Goal: Complete application form

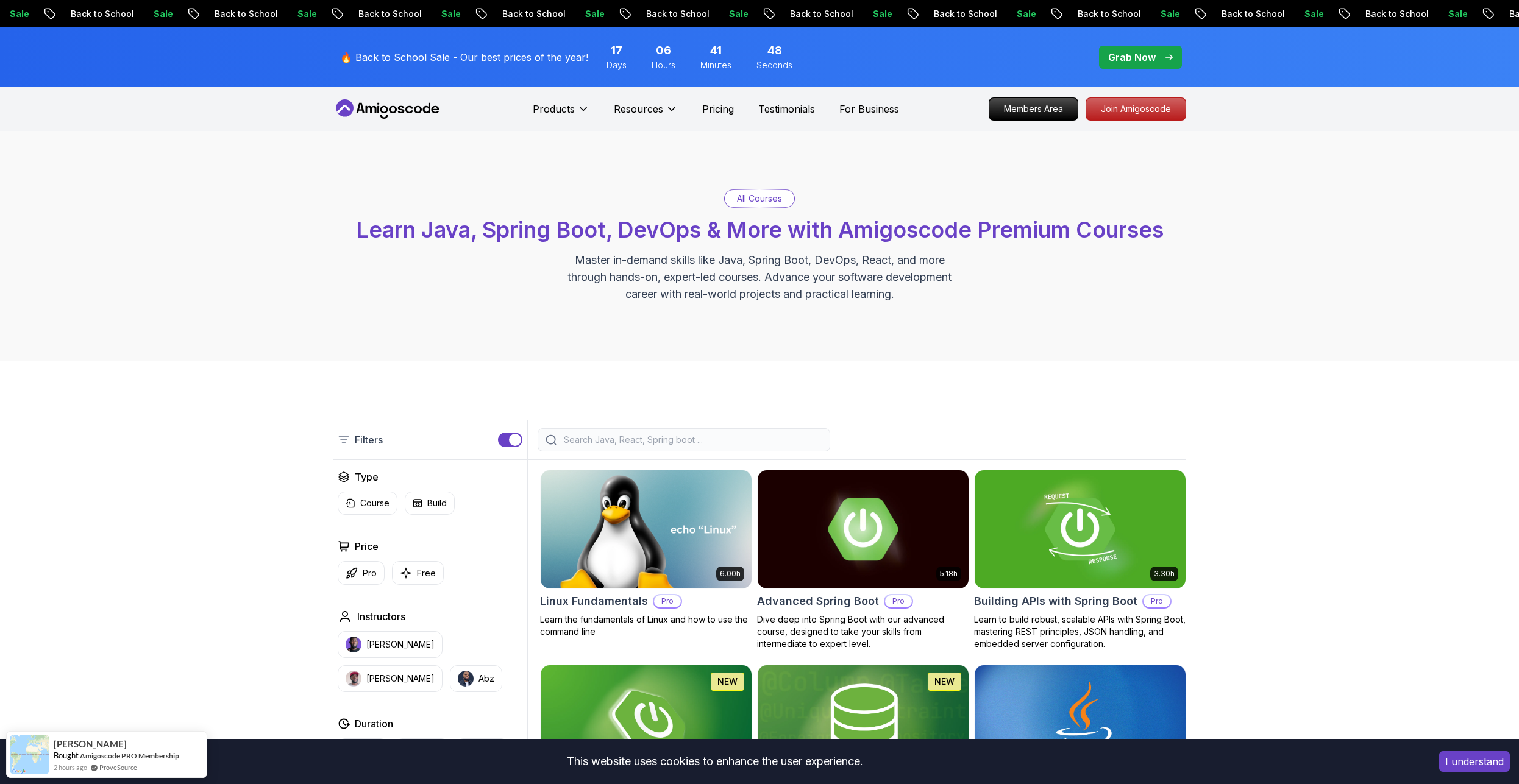
click at [549, 53] on p "🔥 Back to School Sale - Our best prices of the year!" at bounding box center [464, 57] width 248 height 15
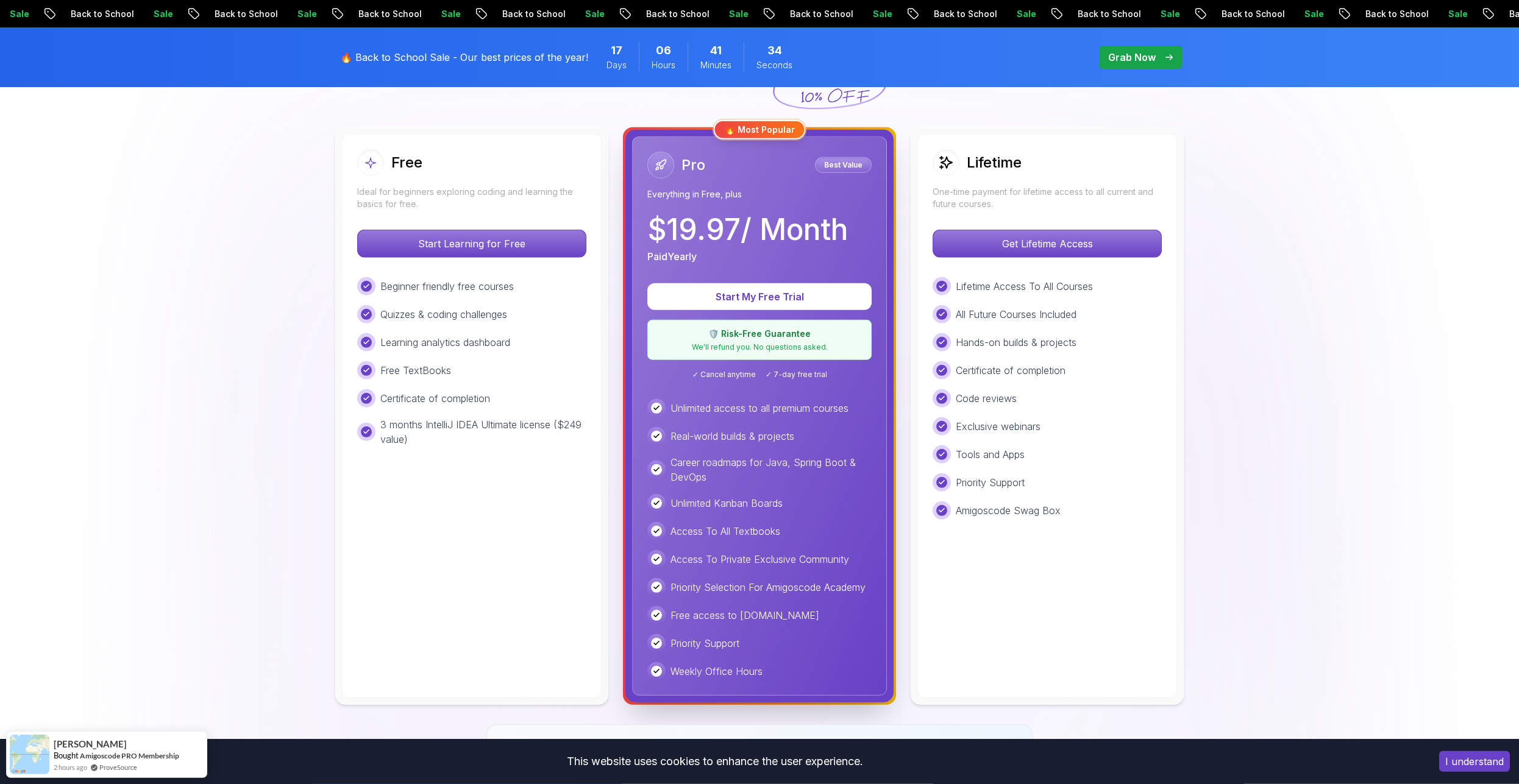
scroll to position [311, 0]
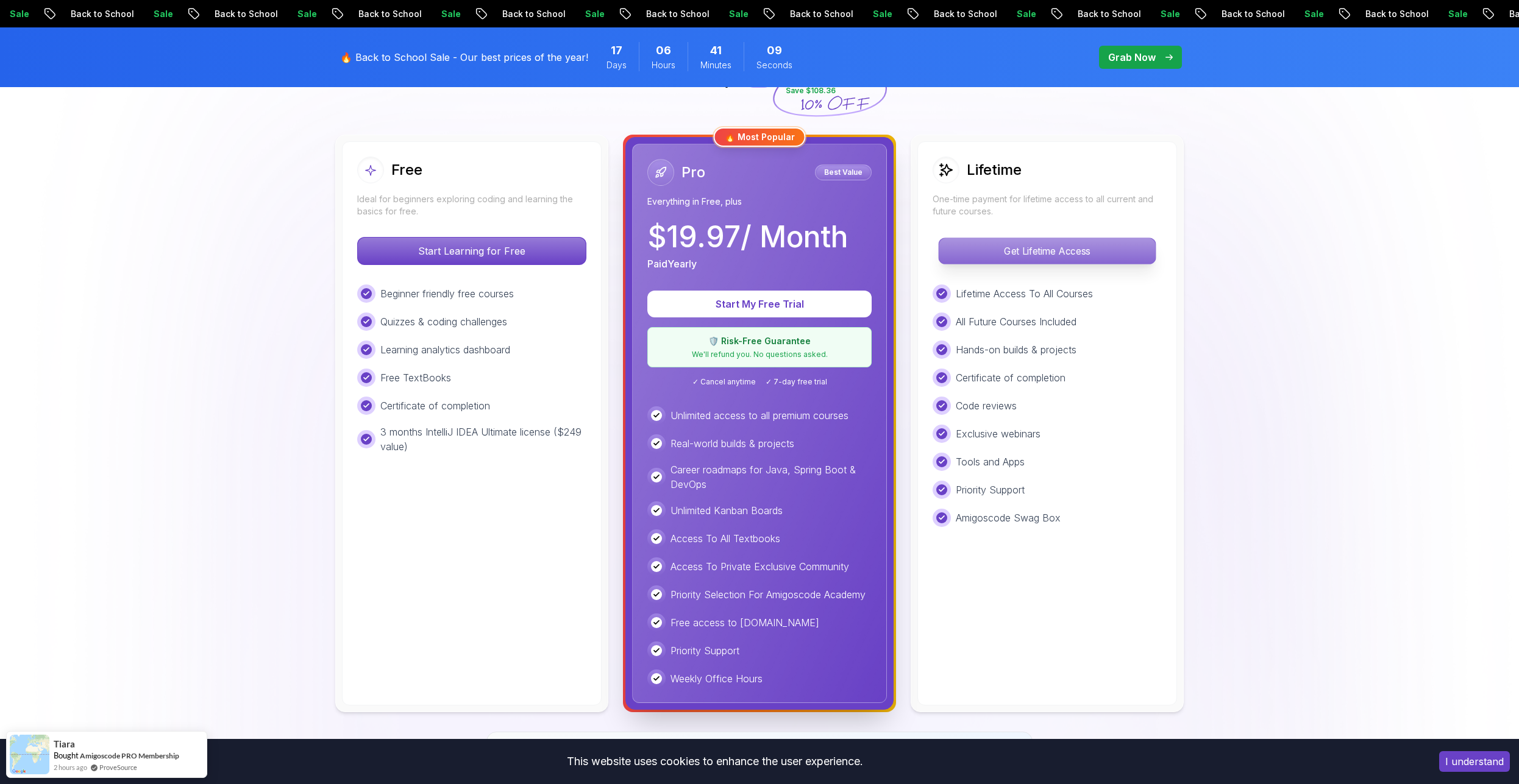
click at [1028, 253] on p "Get Lifetime Access" at bounding box center [1047, 251] width 217 height 26
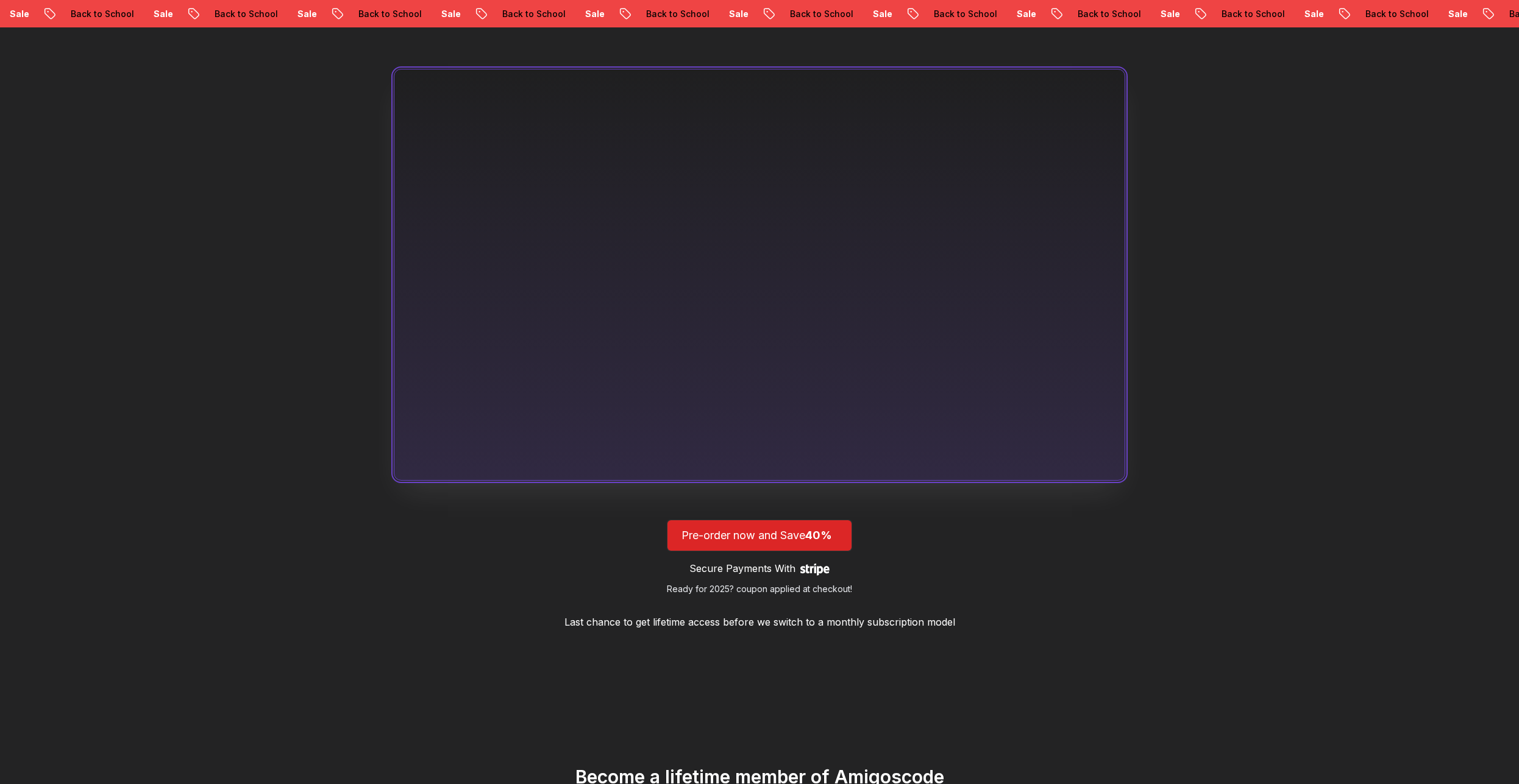
scroll to position [622, 0]
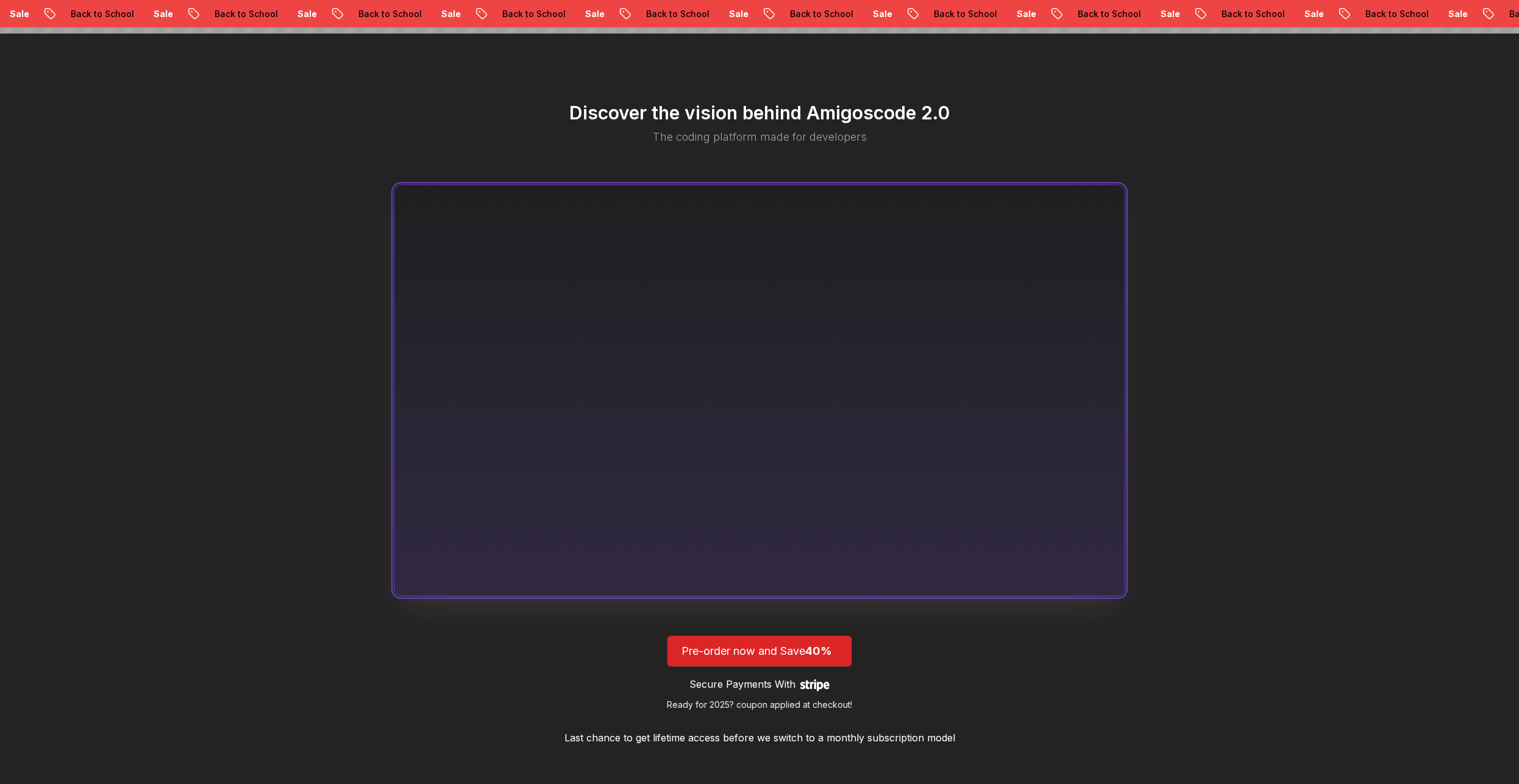
click at [1290, 515] on div "Discover the vision behind Amigoscode 2.0 The coding platform made for develope…" at bounding box center [759, 424] width 1519 height 780
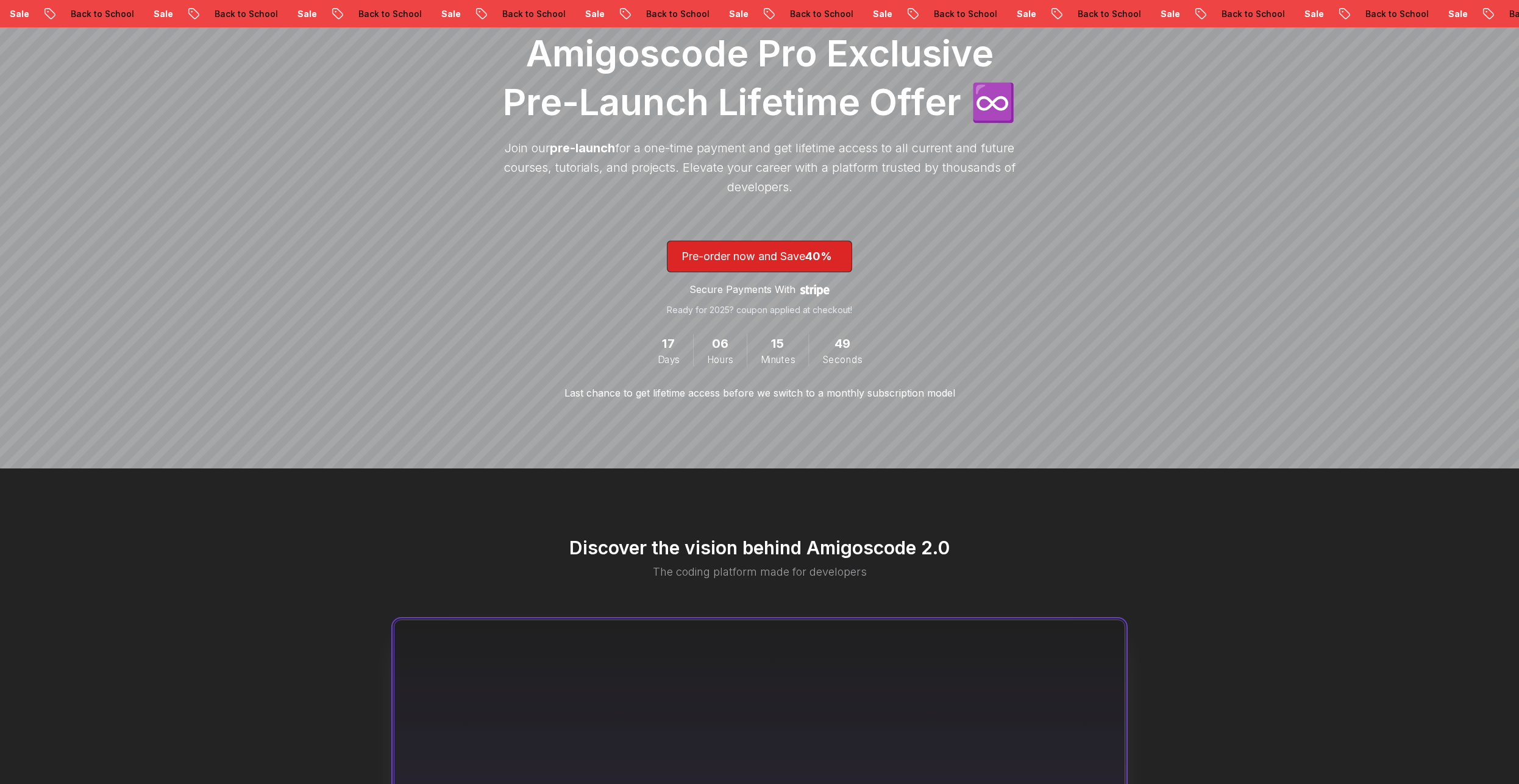
scroll to position [0, 0]
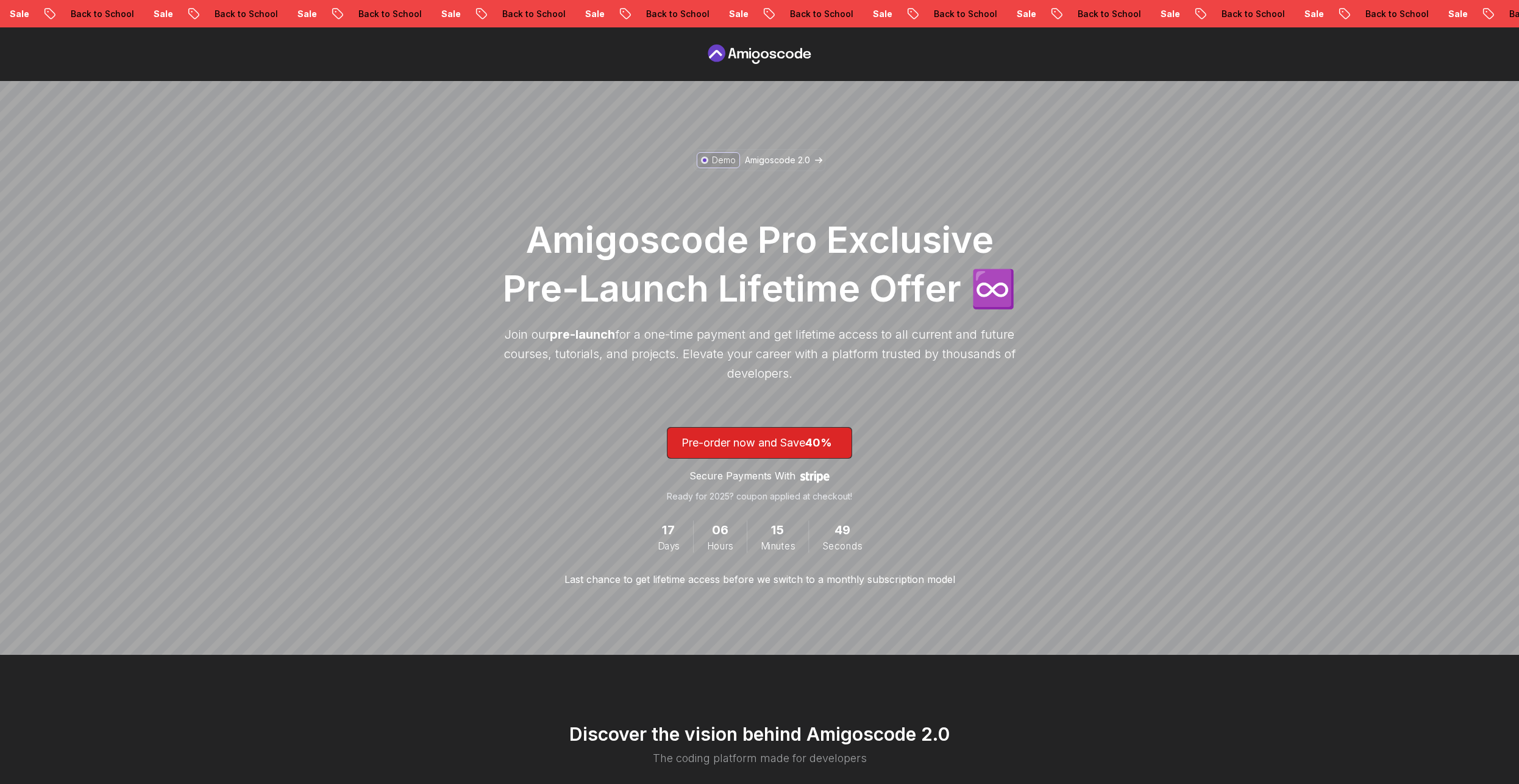
click at [734, 59] on icon at bounding box center [760, 54] width 110 height 20
click at [758, 62] on icon at bounding box center [756, 62] width 8 height 4
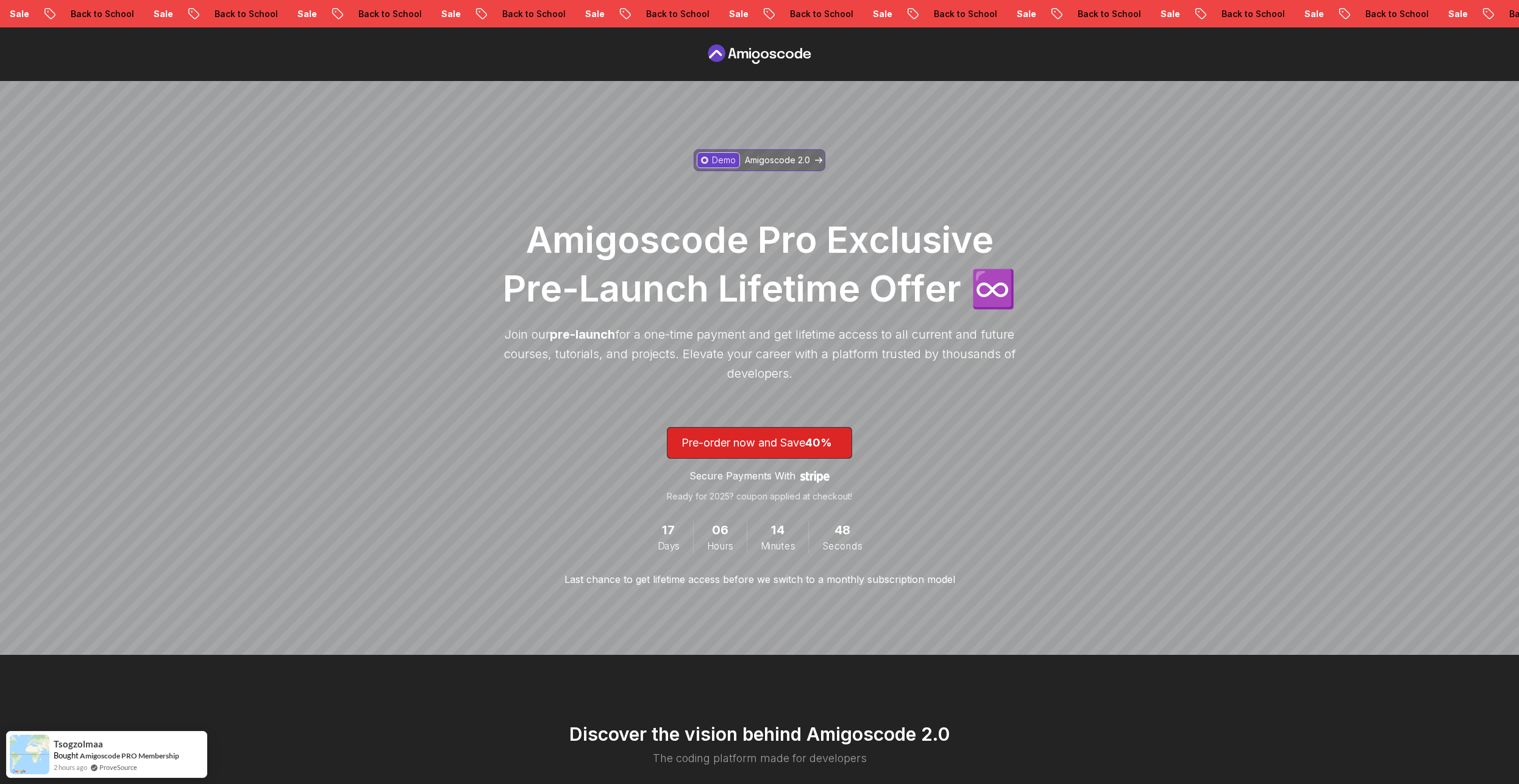
click at [713, 162] on p "Demo" at bounding box center [724, 160] width 24 height 12
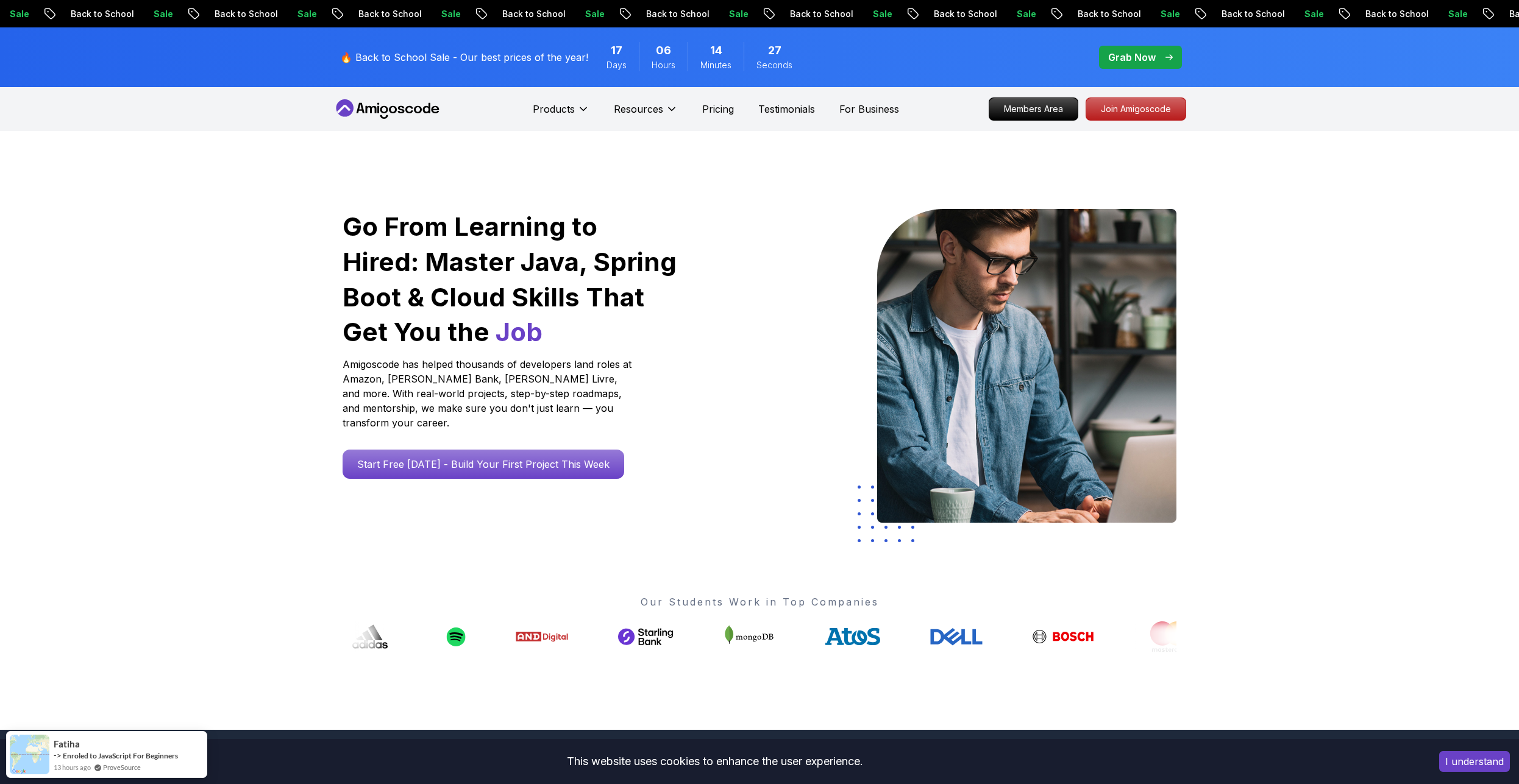
click at [385, 104] on icon at bounding box center [388, 109] width 110 height 20
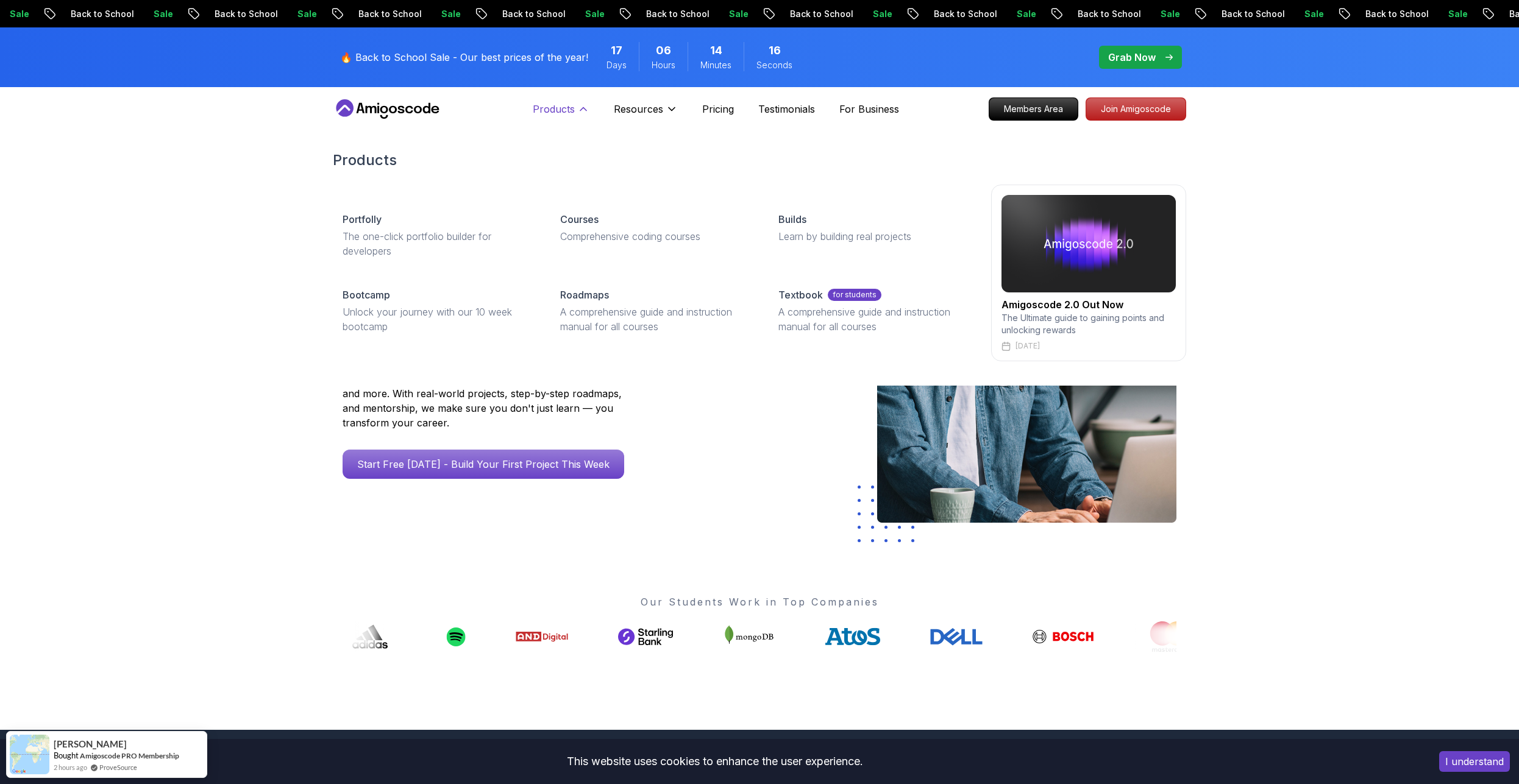
click at [557, 114] on p "Products" at bounding box center [554, 109] width 42 height 15
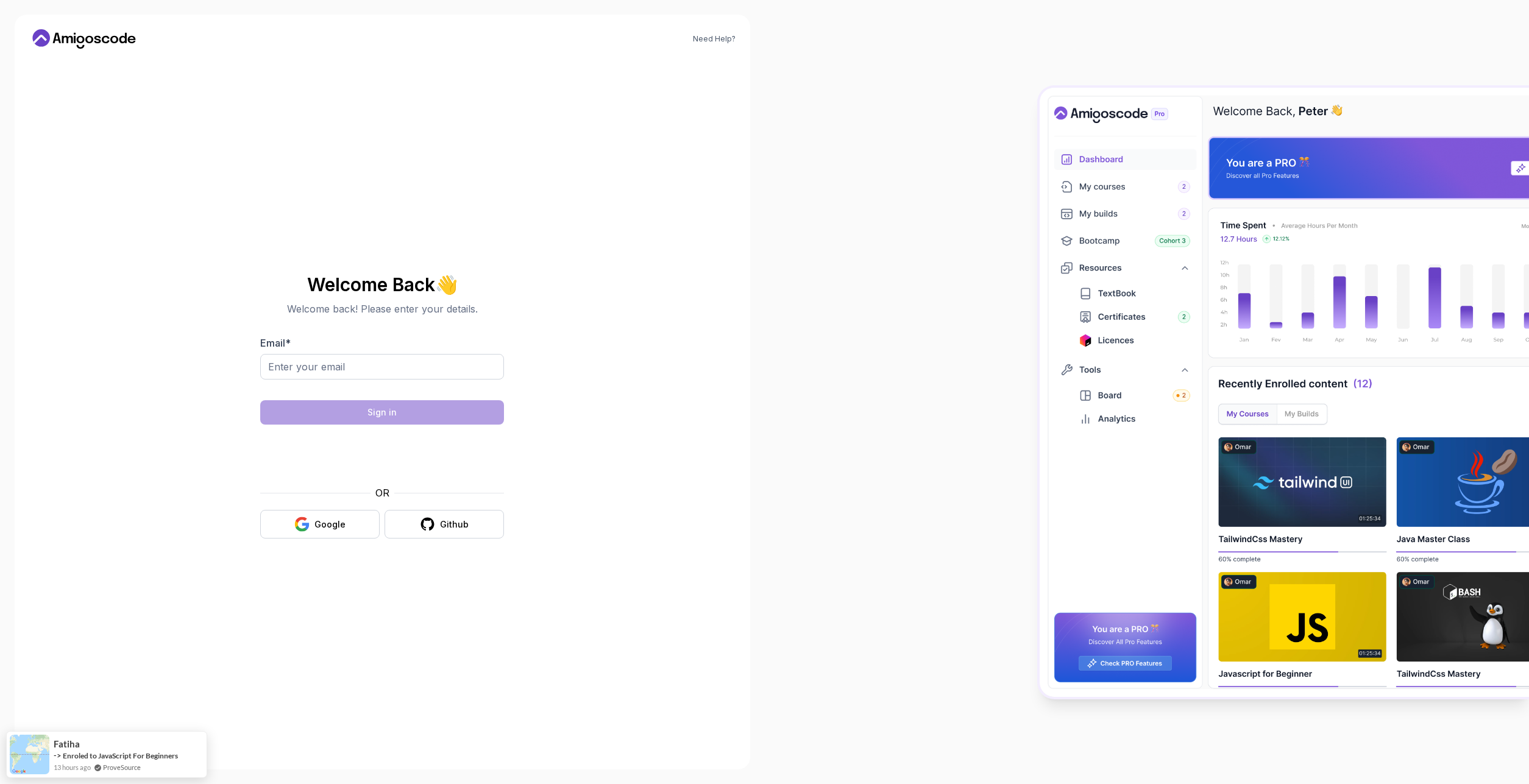
click at [646, 282] on div "Need Help? Welcome Back 👋 Welcome back! Please enter your details. Email * Sign…" at bounding box center [382, 392] width 735 height 755
drag, startPoint x: 972, startPoint y: 408, endPoint x: 823, endPoint y: 338, distance: 164.6
click at [722, 412] on section "Need Help? Welcome Back 👋 Welcome back! Please enter your details. Email * Sign…" at bounding box center [765, 392] width 1529 height 784
drag, startPoint x: 759, startPoint y: 37, endPoint x: 794, endPoint y: 60, distance: 41.9
click at [759, 36] on div "Need Help? Welcome Back 👋 Welcome back! Please enter your details. Email * Sign…" at bounding box center [382, 392] width 765 height 784
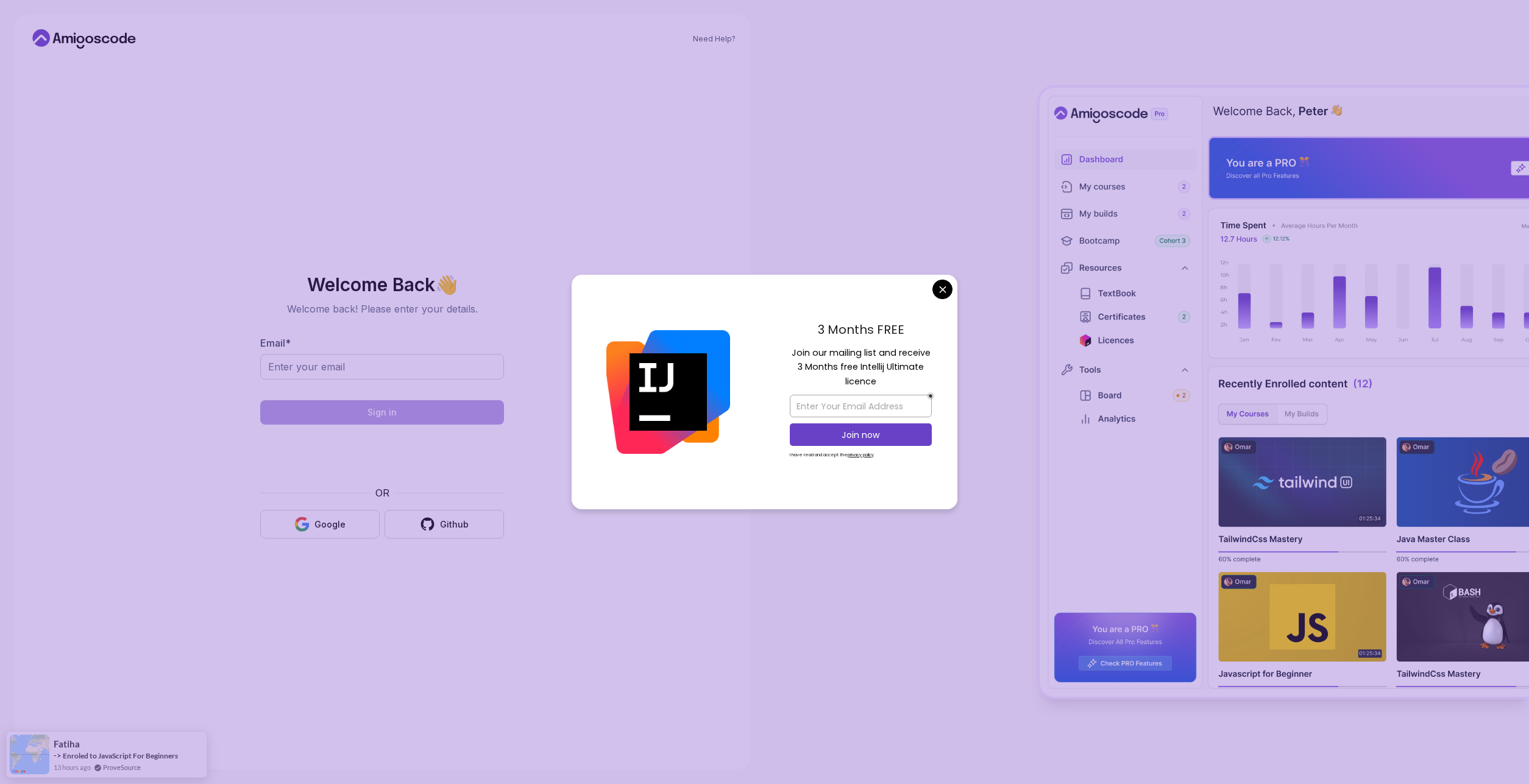
click at [944, 295] on body "Need Help? Welcome Back 👋 Welcome back! Please enter your details. Email * Sign…" at bounding box center [765, 392] width 1529 height 784
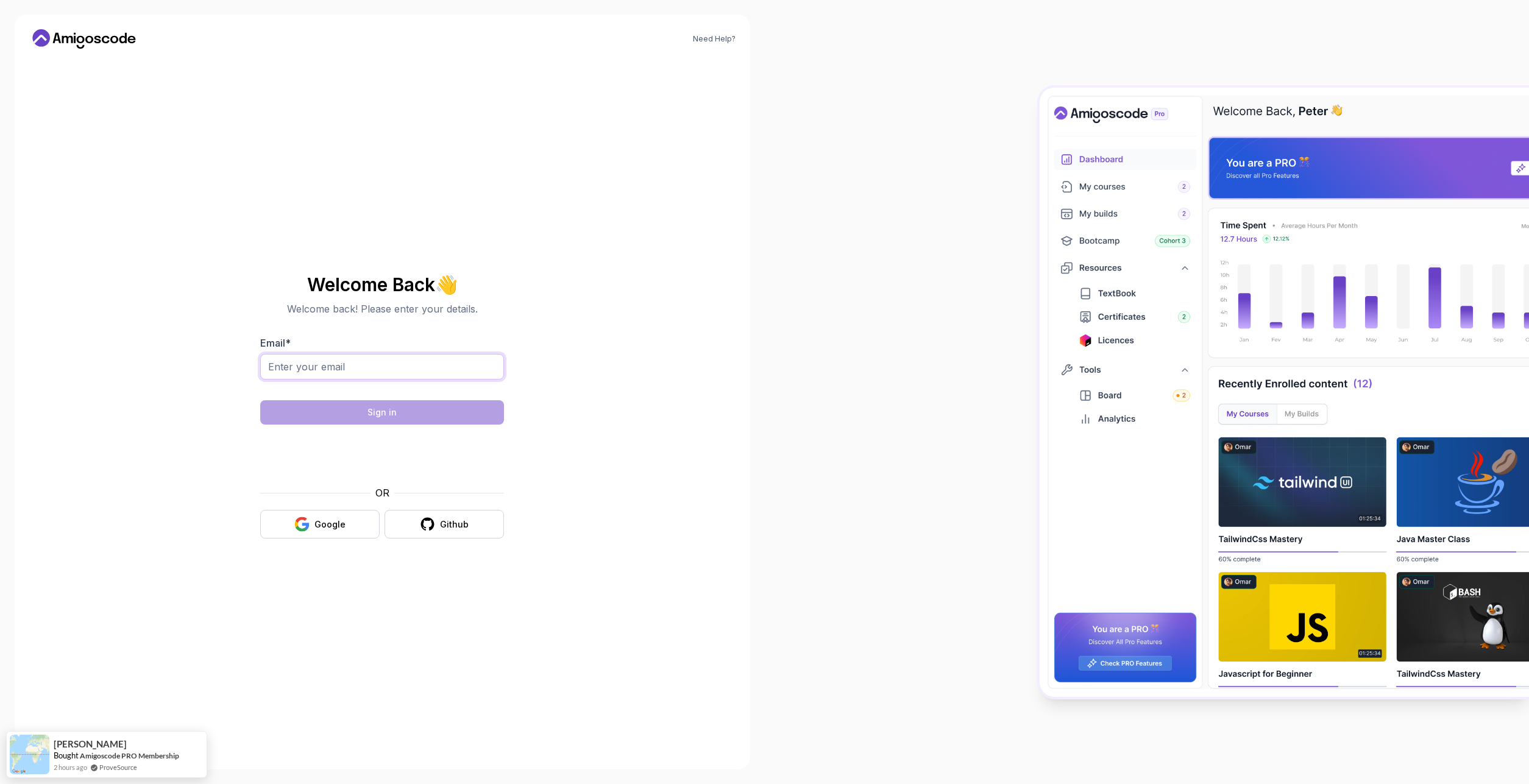
click at [439, 360] on input "Email *" at bounding box center [382, 367] width 244 height 26
click at [311, 370] on input "Email *" at bounding box center [382, 367] width 244 height 26
type input "jac.poczatek@gmail.com"
click at [486, 412] on button "Sign in" at bounding box center [382, 412] width 244 height 25
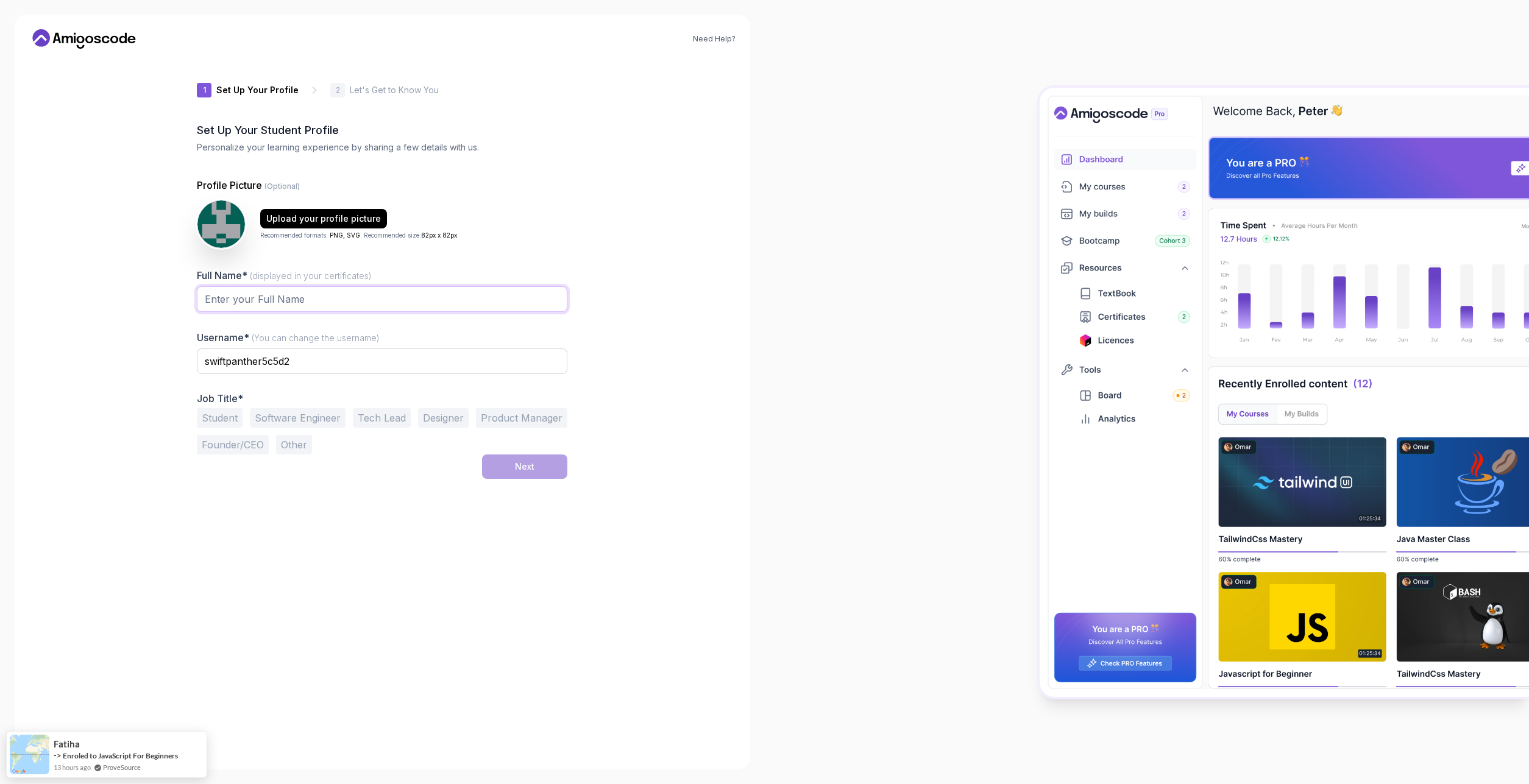
click at [311, 299] on input "Full Name* (displayed in your certificates)" at bounding box center [382, 299] width 371 height 26
type input "Jacek Początek"
click at [318, 364] on input "swiftpanther5c5d2" at bounding box center [382, 361] width 371 height 26
type input "Karas"
click at [321, 418] on button "Software Engineer" at bounding box center [298, 418] width 96 height 20
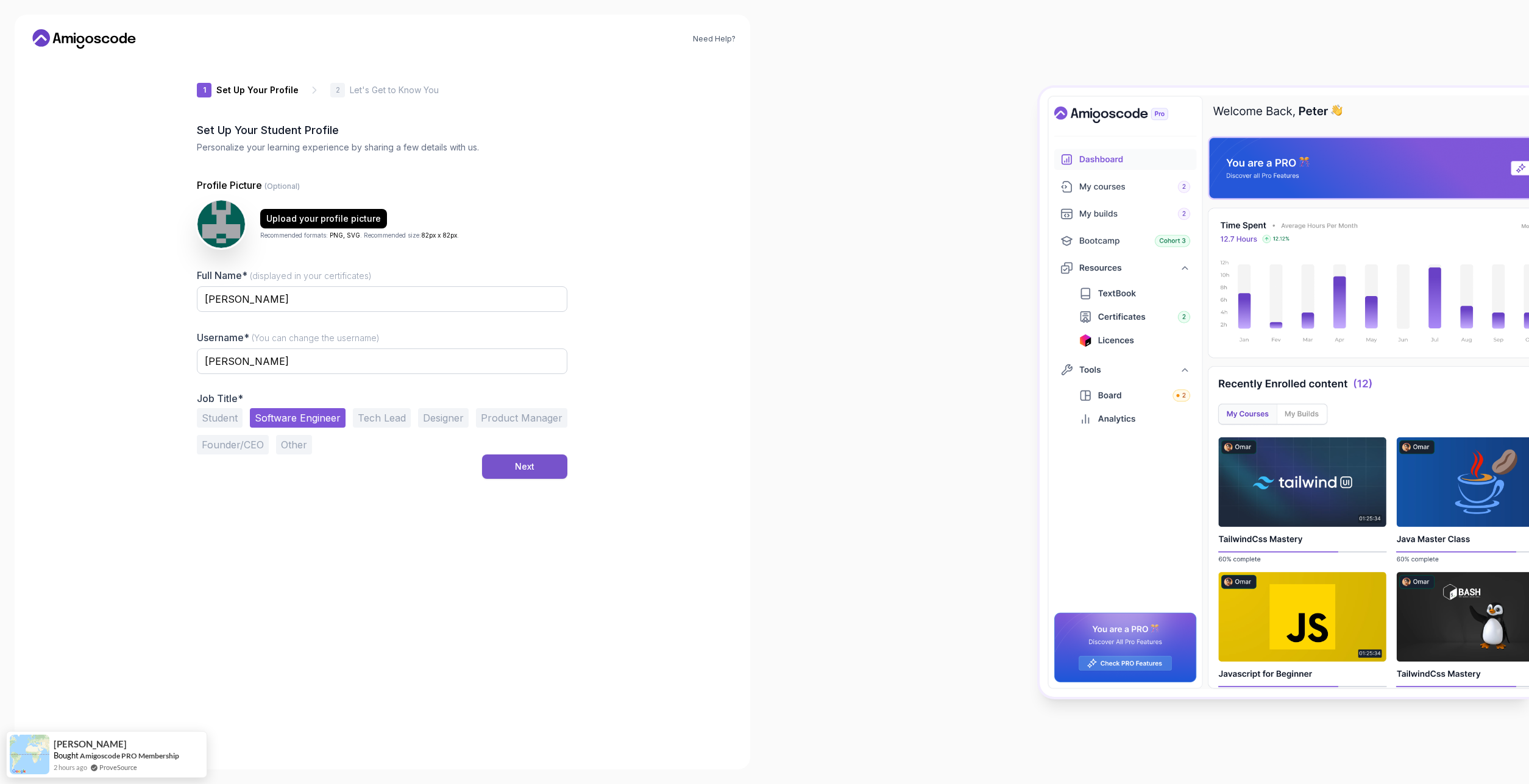
click at [554, 466] on button "Next" at bounding box center [525, 466] width 85 height 25
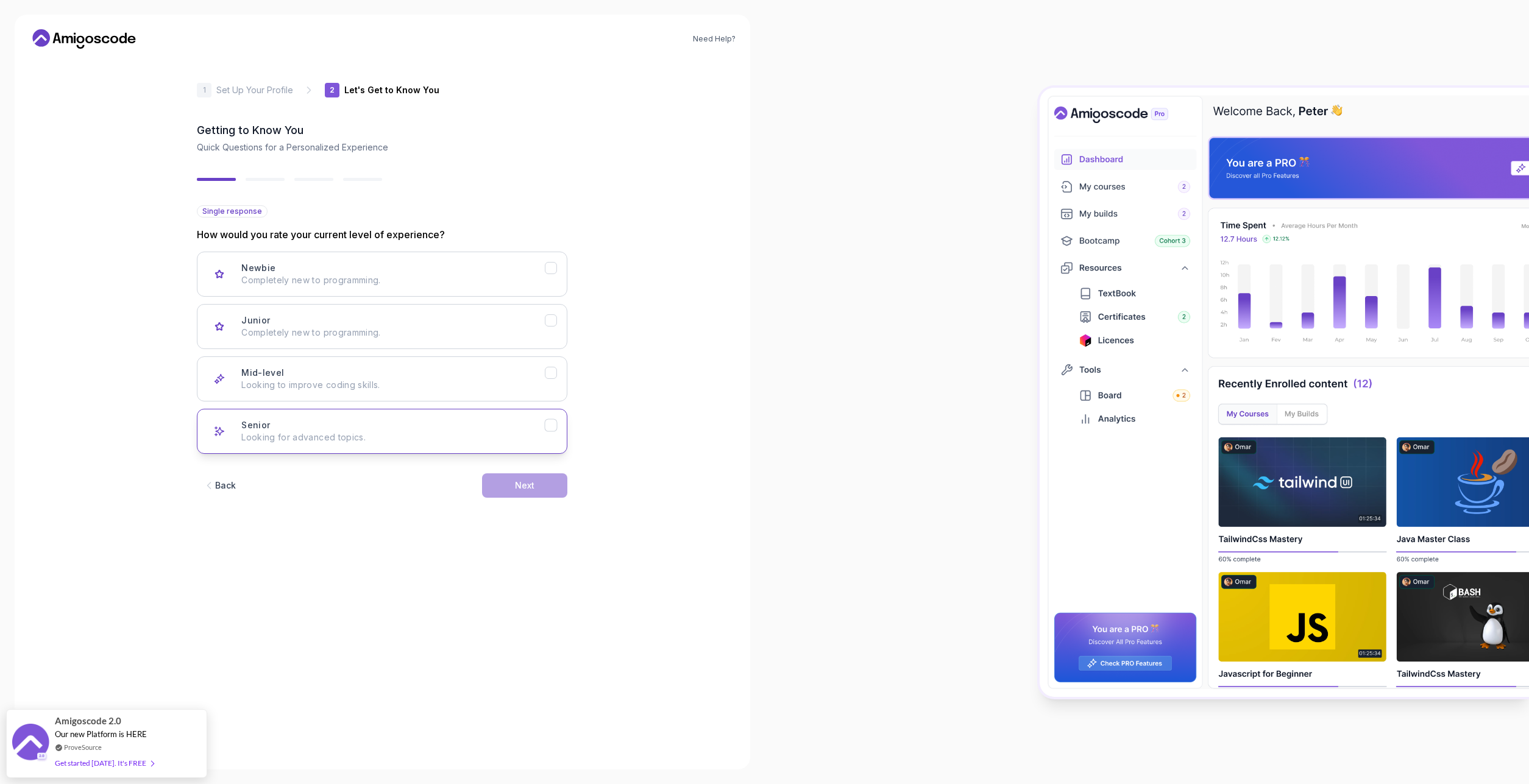
click at [551, 429] on icon "Senior" at bounding box center [551, 425] width 11 height 11
click at [550, 386] on button "Mid-level Looking to improve coding skills." at bounding box center [382, 379] width 371 height 45
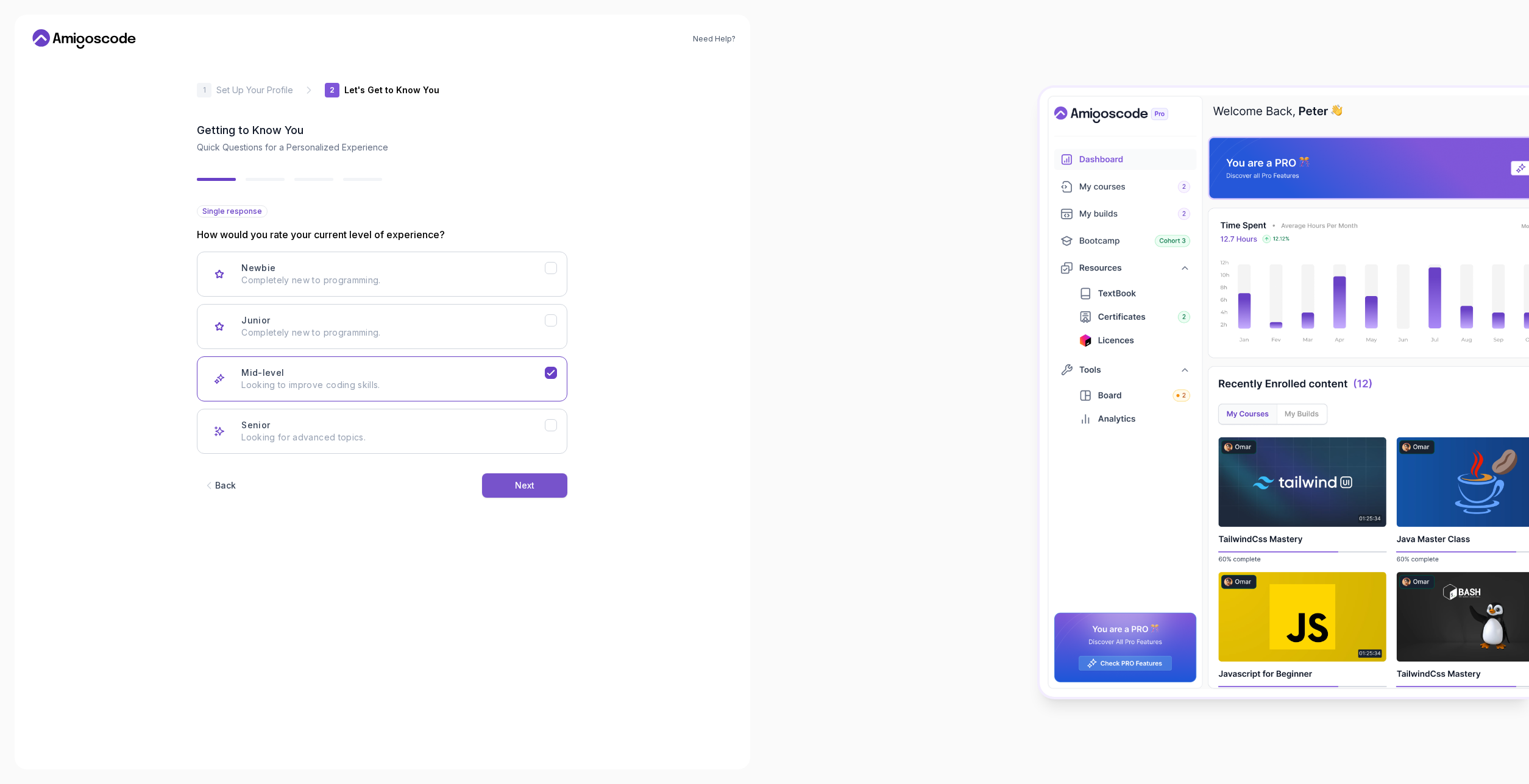
click at [549, 490] on button "Next" at bounding box center [525, 485] width 85 height 25
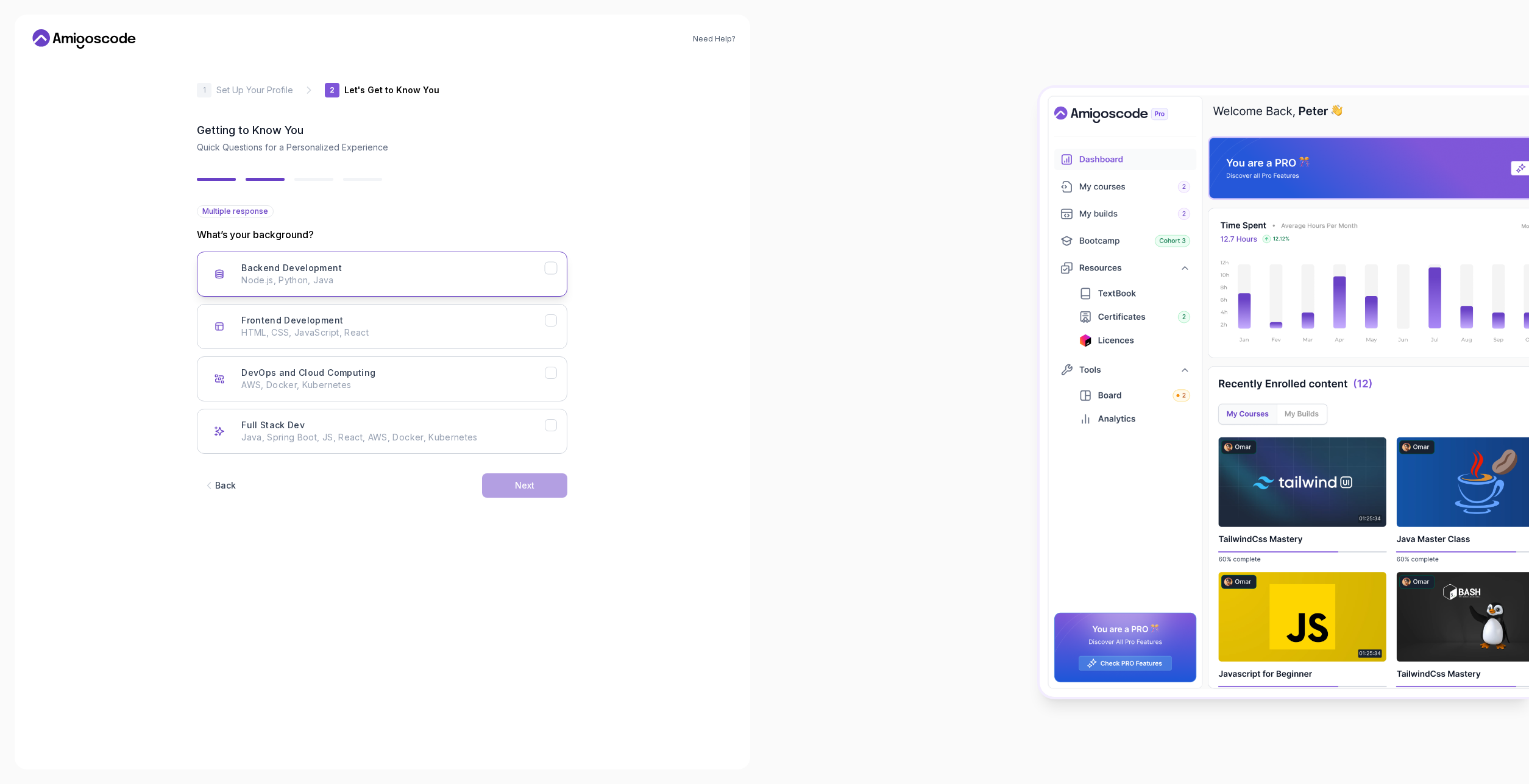
click at [399, 273] on div "Backend Development Node.js, Python, Java" at bounding box center [393, 274] width 304 height 25
click at [475, 376] on div "DevOps and Cloud Computing AWS, Docker, Kubernetes" at bounding box center [393, 379] width 304 height 25
click at [533, 479] on button "Next" at bounding box center [525, 485] width 85 height 25
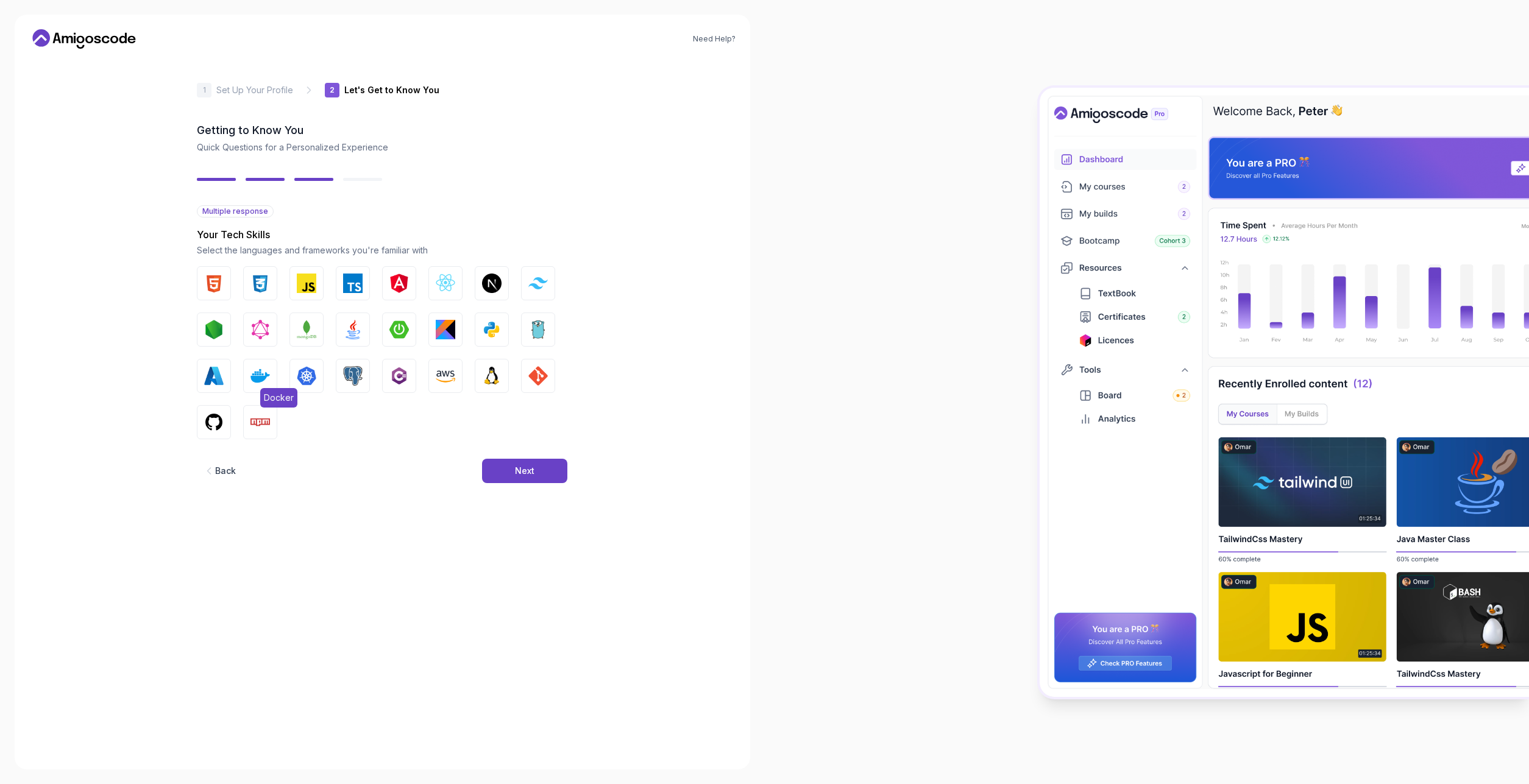
click at [251, 378] on button "Docker" at bounding box center [260, 376] width 34 height 34
click at [354, 336] on img "button" at bounding box center [352, 330] width 20 height 20
click at [405, 335] on img "button" at bounding box center [399, 330] width 20 height 20
click at [532, 370] on img "button" at bounding box center [538, 376] width 20 height 20
click at [315, 372] on img "button" at bounding box center [306, 376] width 20 height 20
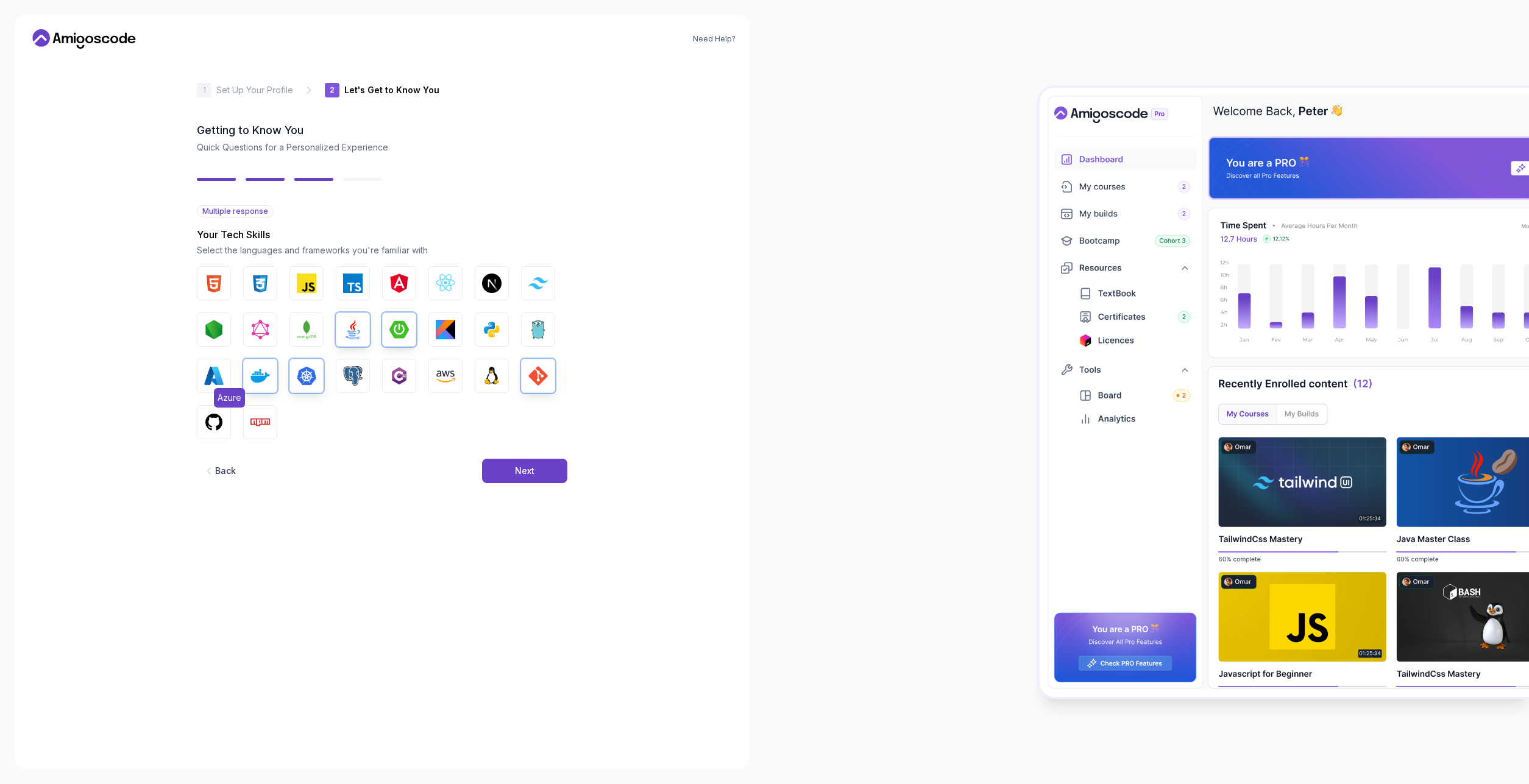
click at [218, 377] on img "button" at bounding box center [213, 376] width 20 height 20
click at [210, 414] on img "button" at bounding box center [213, 422] width 20 height 20
click at [364, 381] on button "PostgreSQL" at bounding box center [353, 376] width 34 height 34
click at [491, 378] on img "button" at bounding box center [492, 376] width 20 height 20
click at [458, 381] on button "AWS" at bounding box center [446, 376] width 34 height 34
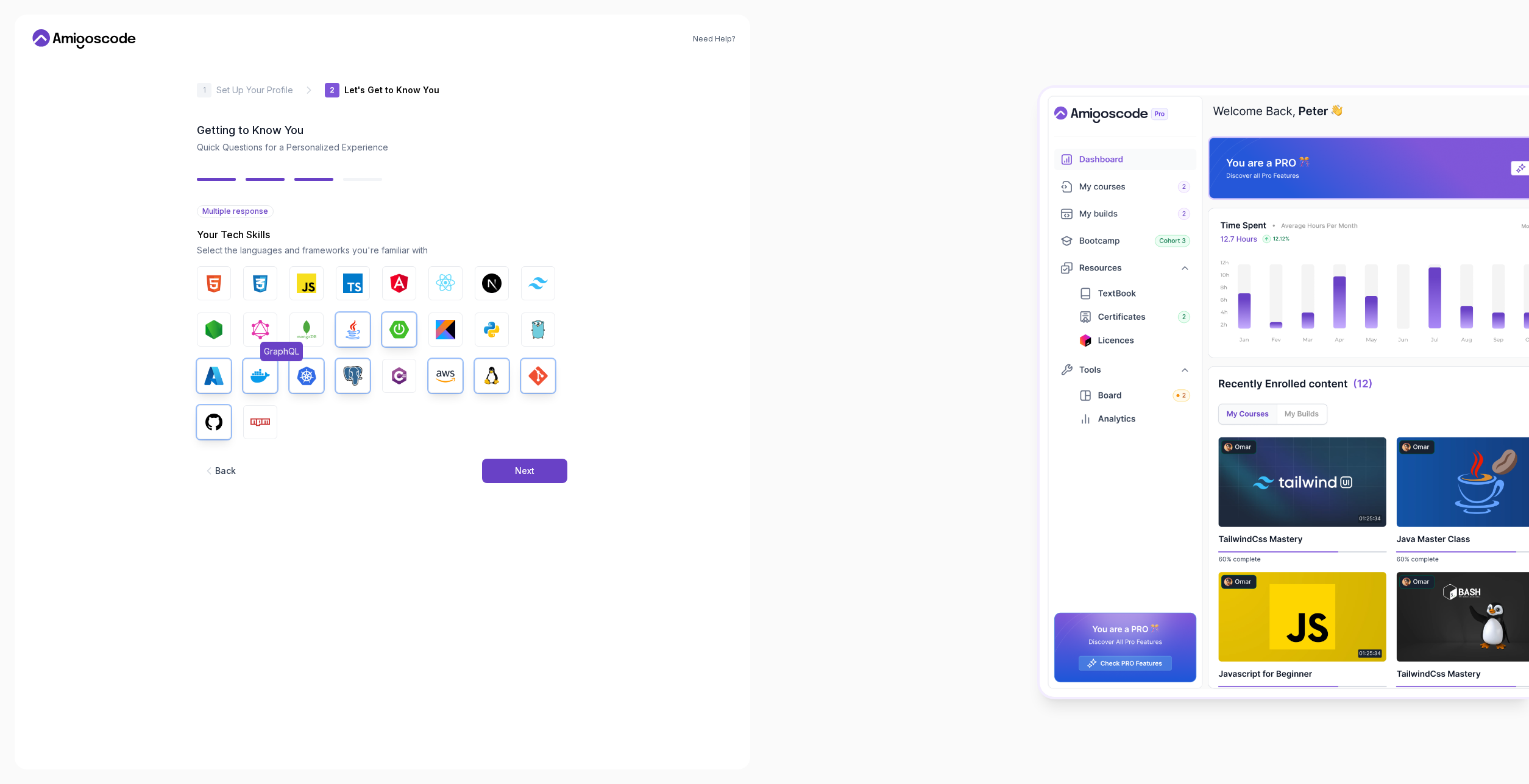
click at [256, 331] on img "button" at bounding box center [260, 330] width 20 height 20
click at [317, 323] on button "MongoDB" at bounding box center [306, 330] width 34 height 34
click at [453, 323] on img "button" at bounding box center [445, 330] width 20 height 20
click at [521, 466] on div "Next" at bounding box center [525, 470] width 20 height 12
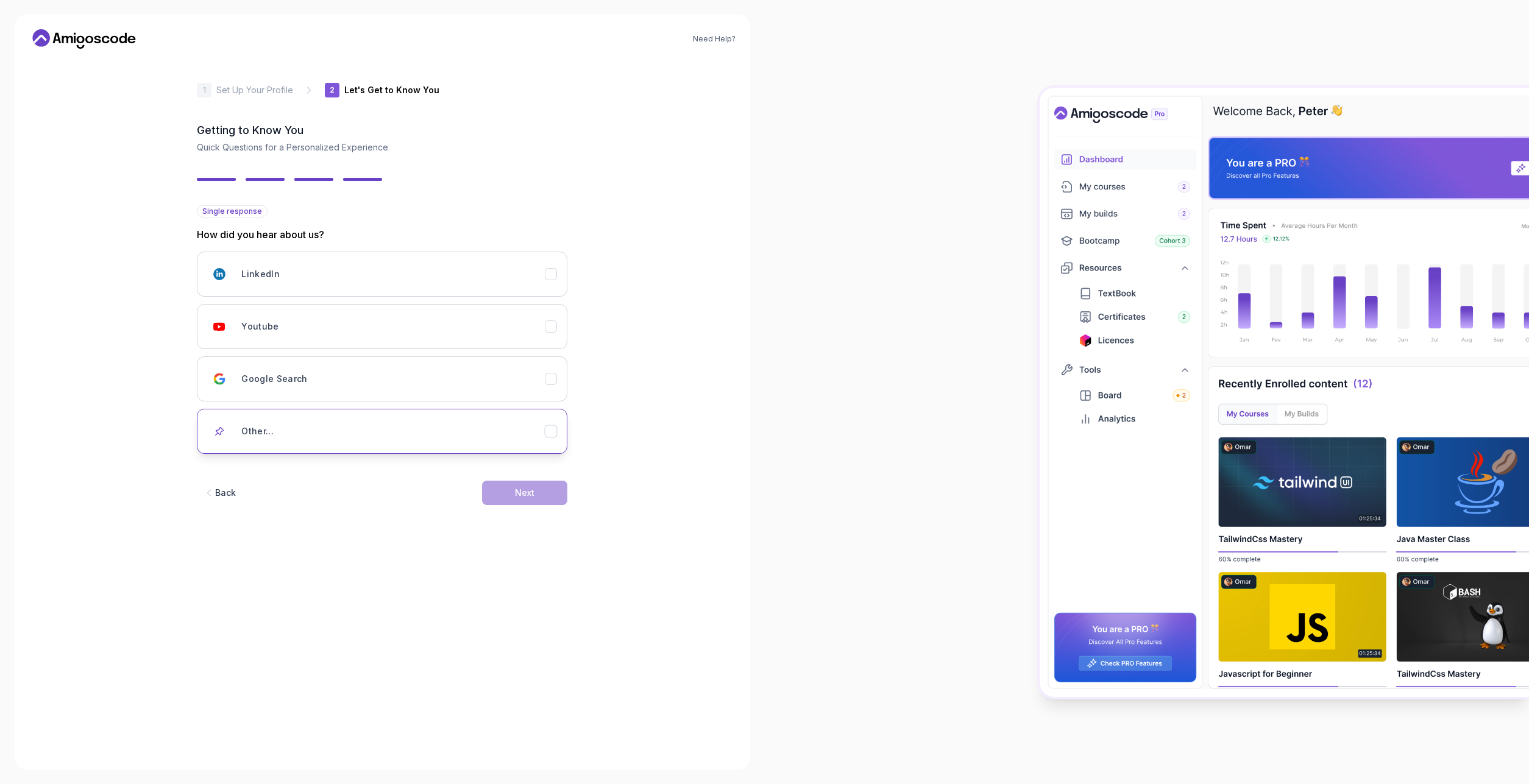
click at [288, 437] on div "Other..." at bounding box center [393, 431] width 304 height 25
click at [257, 339] on button "Youtube" at bounding box center [382, 326] width 371 height 45
click at [554, 496] on button "Next" at bounding box center [525, 493] width 85 height 25
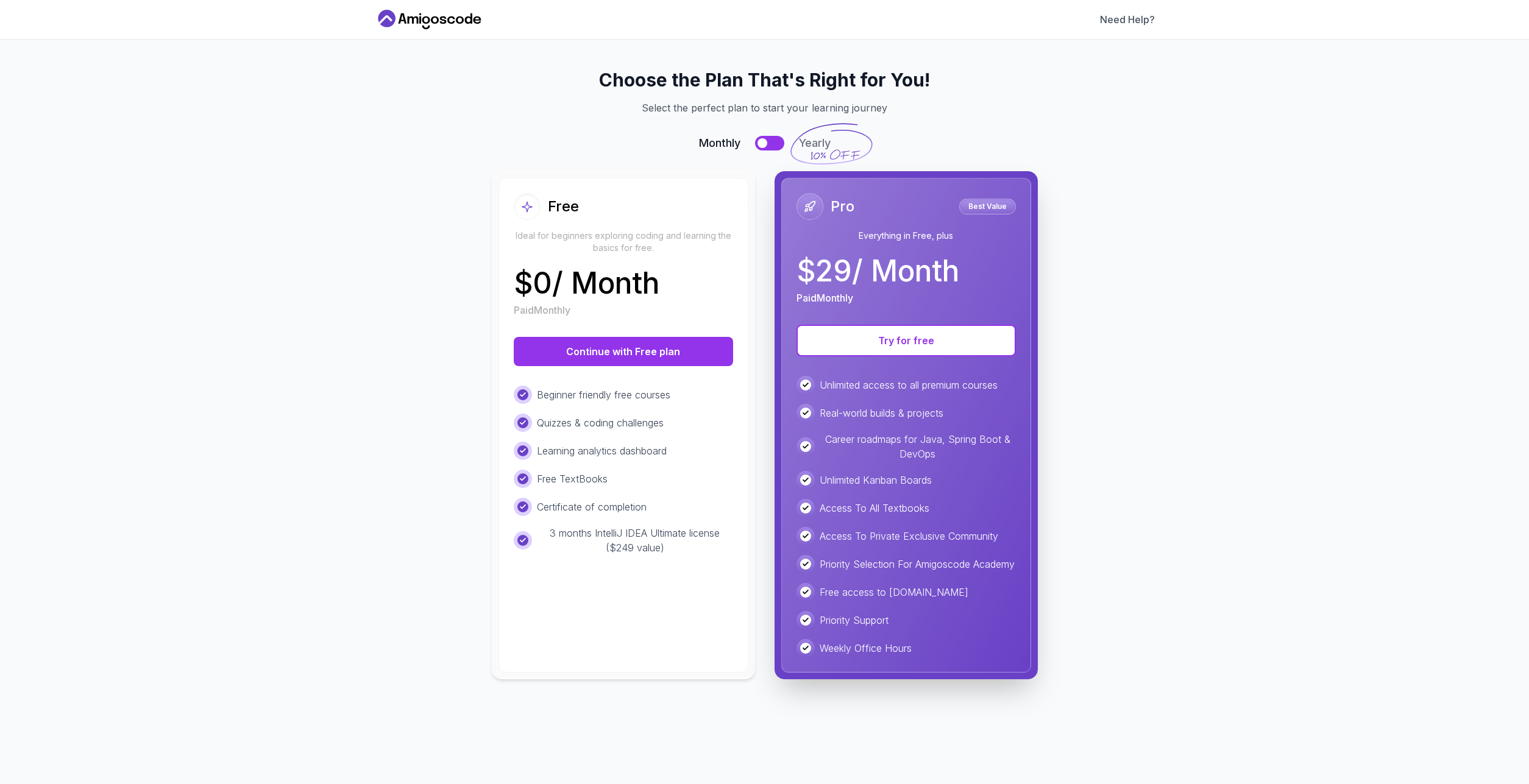
click at [759, 143] on div at bounding box center [762, 143] width 9 height 9
click at [767, 143] on button at bounding box center [770, 143] width 29 height 15
click at [768, 140] on button at bounding box center [770, 143] width 29 height 15
click at [622, 347] on button "Continue with Free plan" at bounding box center [623, 352] width 219 height 29
